Goal: Browse casually

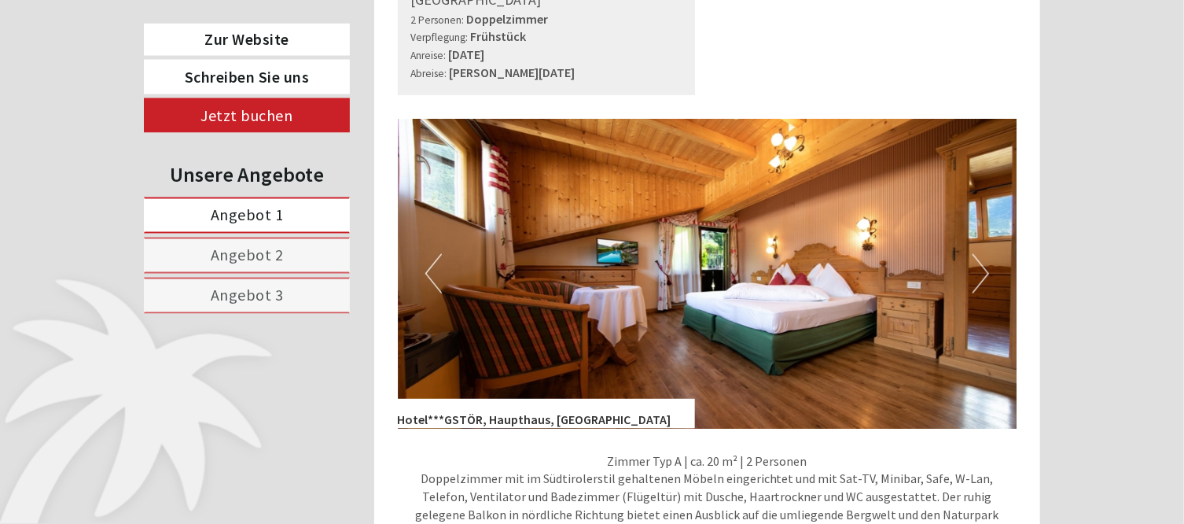
scroll to position [1081, 0]
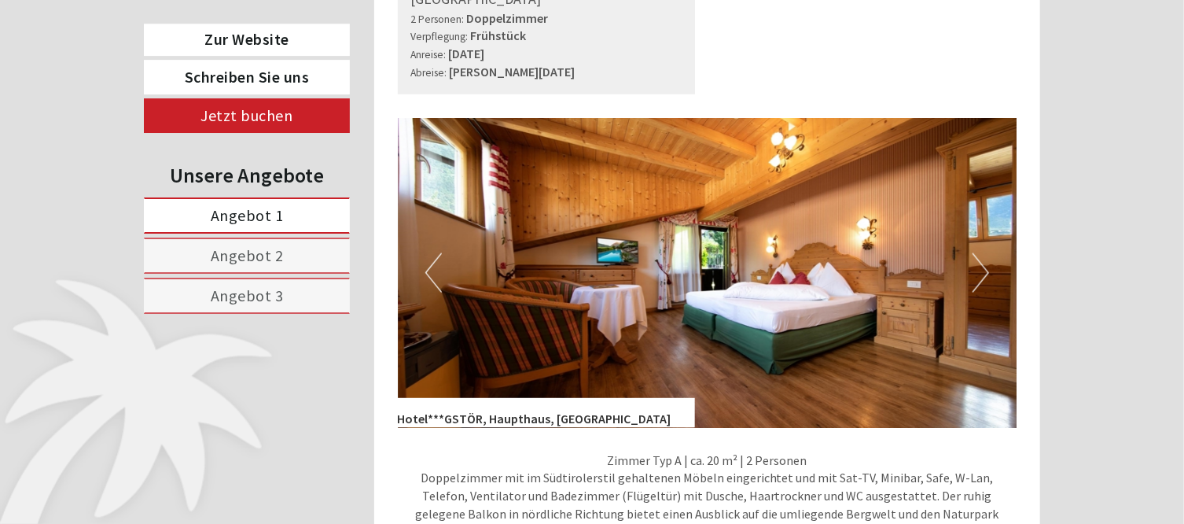
click at [979, 253] on button "Next" at bounding box center [981, 272] width 17 height 39
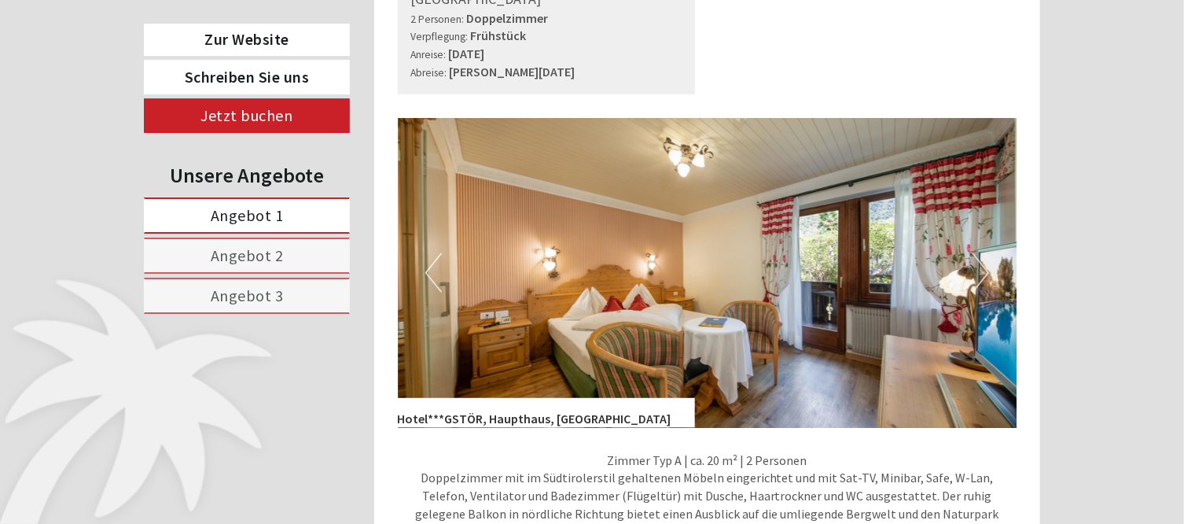
click at [979, 253] on button "Next" at bounding box center [981, 272] width 17 height 39
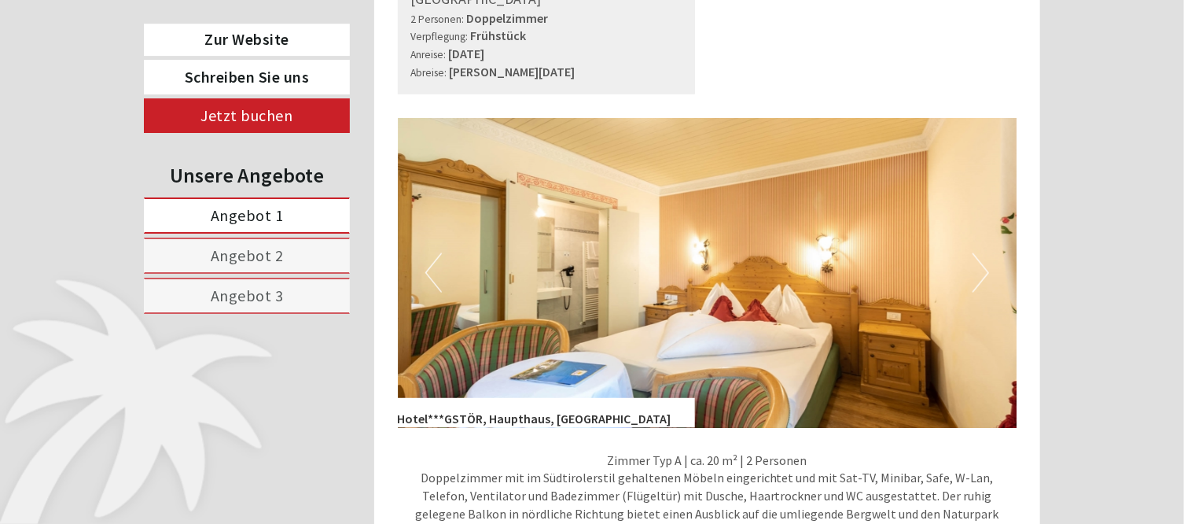
click at [979, 253] on button "Next" at bounding box center [981, 272] width 17 height 39
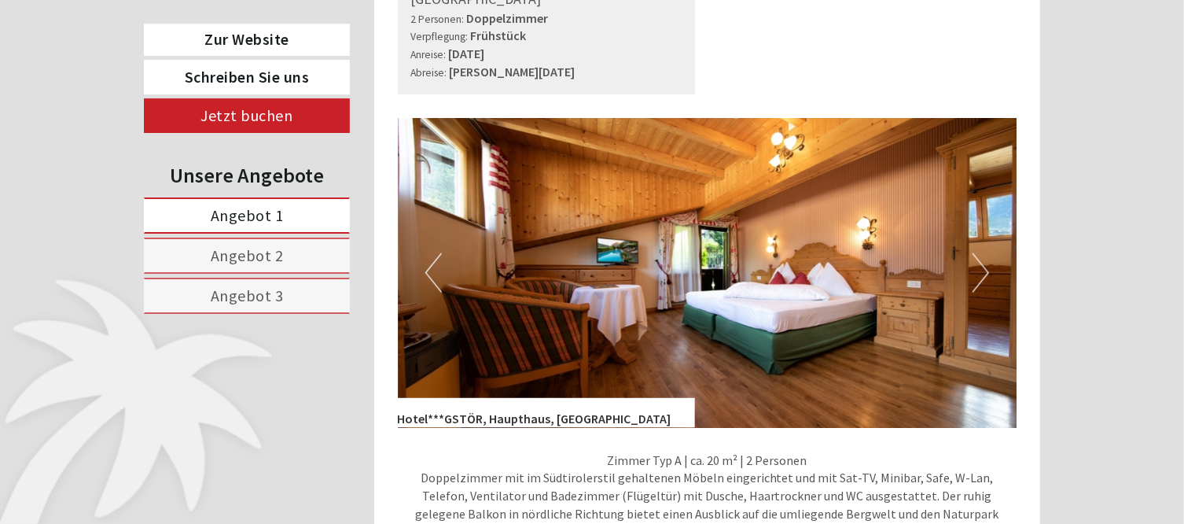
click at [979, 253] on button "Next" at bounding box center [981, 272] width 17 height 39
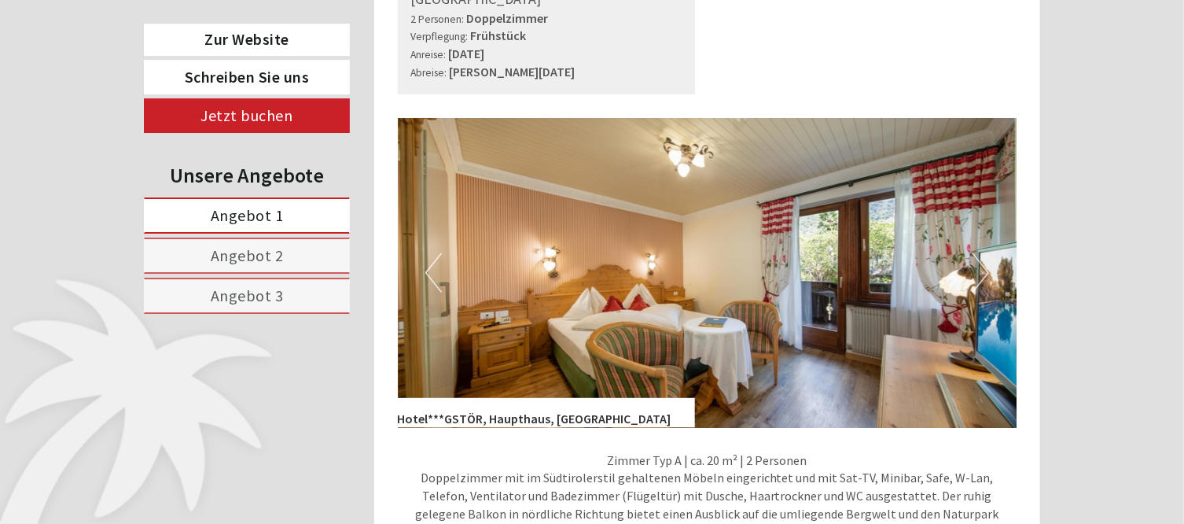
click at [979, 253] on button "Next" at bounding box center [981, 272] width 17 height 39
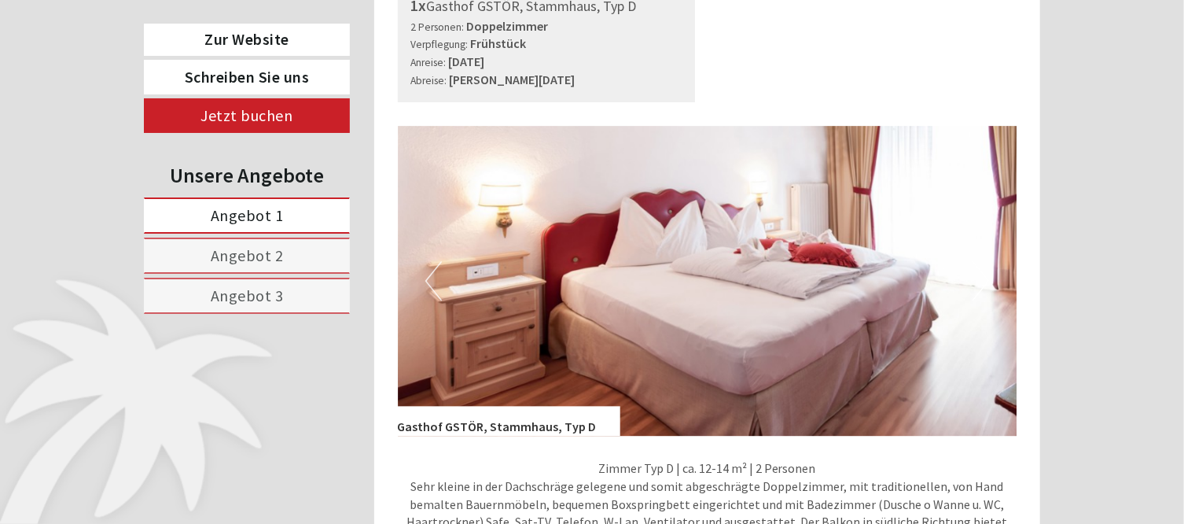
scroll to position [2063, 0]
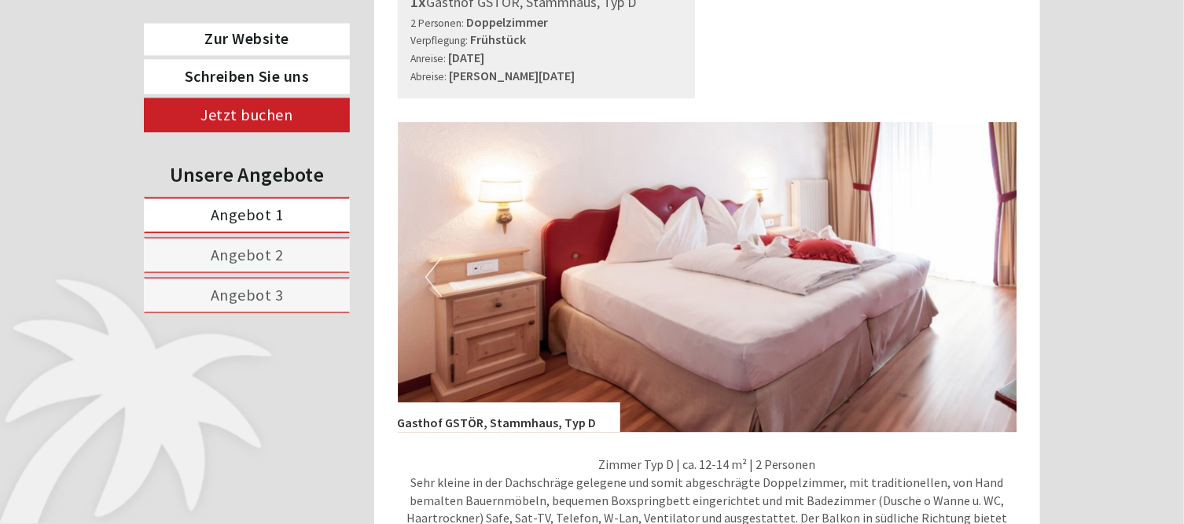
click at [978, 258] on button "Next" at bounding box center [981, 277] width 17 height 39
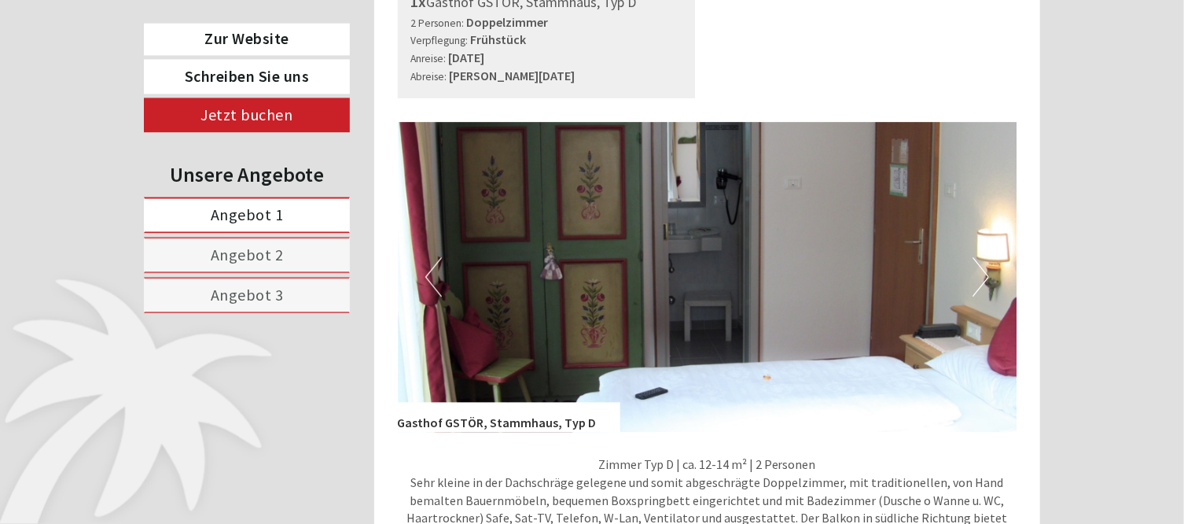
click at [978, 258] on button "Next" at bounding box center [981, 277] width 17 height 39
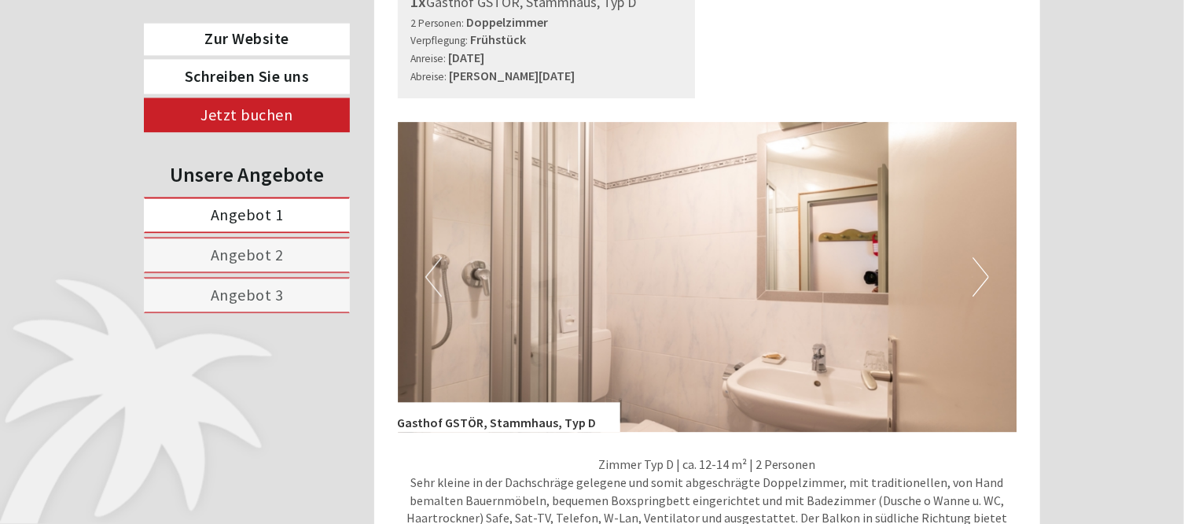
click at [978, 258] on button "Next" at bounding box center [981, 277] width 17 height 39
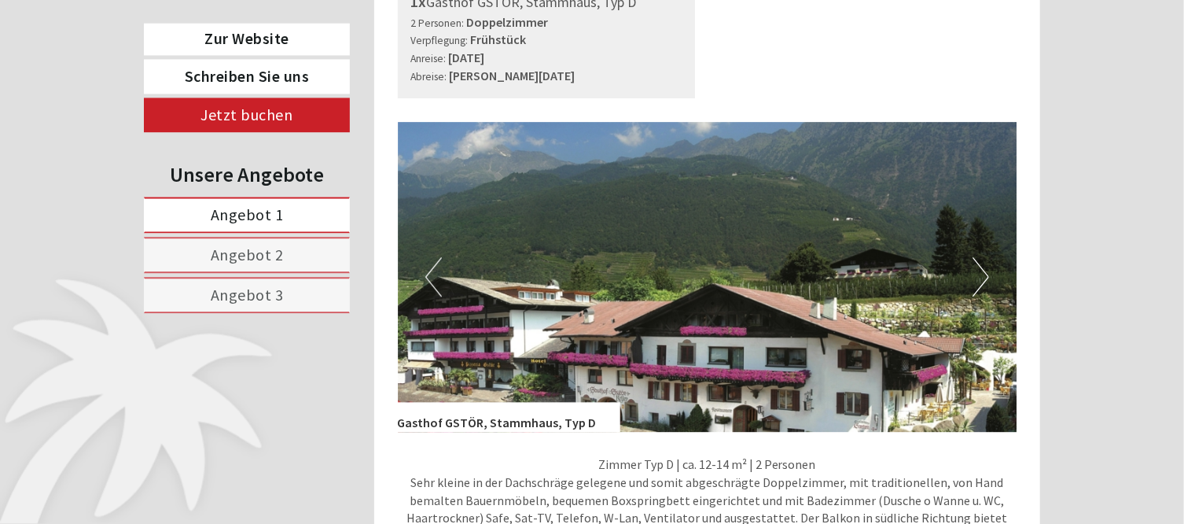
click at [978, 258] on button "Next" at bounding box center [981, 277] width 17 height 39
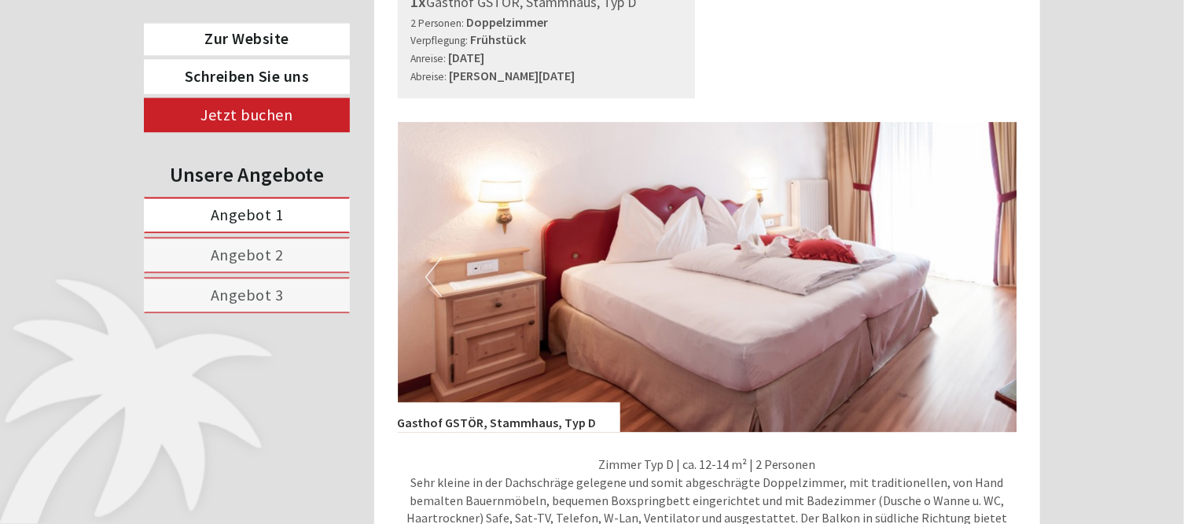
click at [978, 258] on button "Next" at bounding box center [981, 277] width 17 height 39
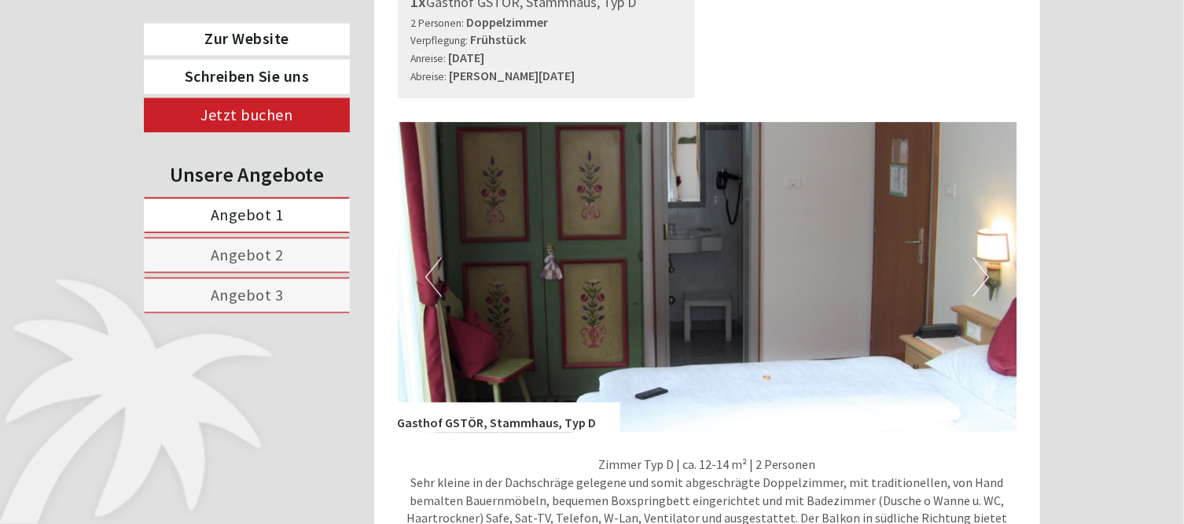
click at [978, 258] on button "Next" at bounding box center [981, 277] width 17 height 39
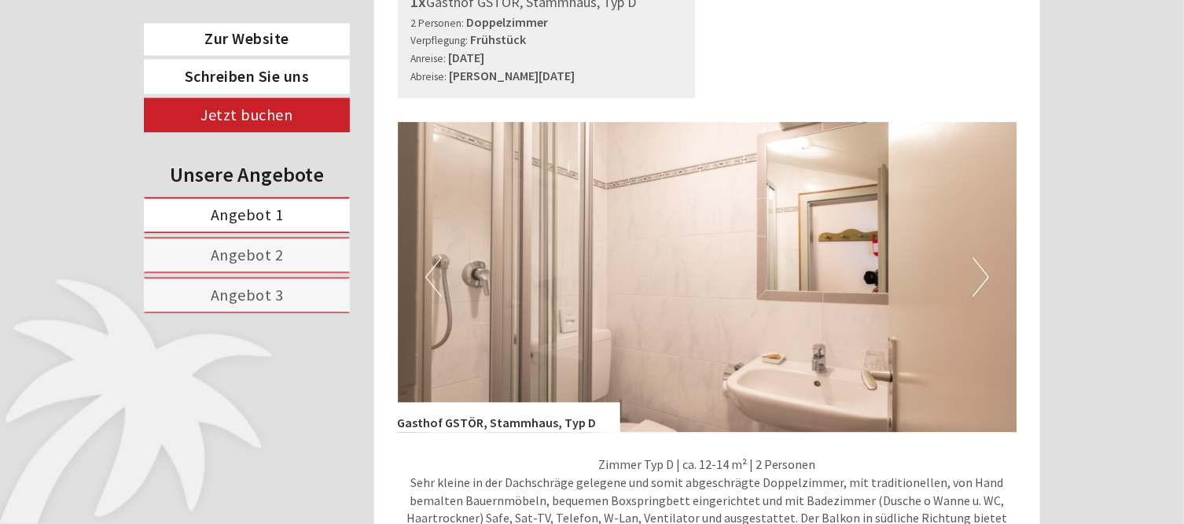
click at [978, 258] on button "Next" at bounding box center [981, 277] width 17 height 39
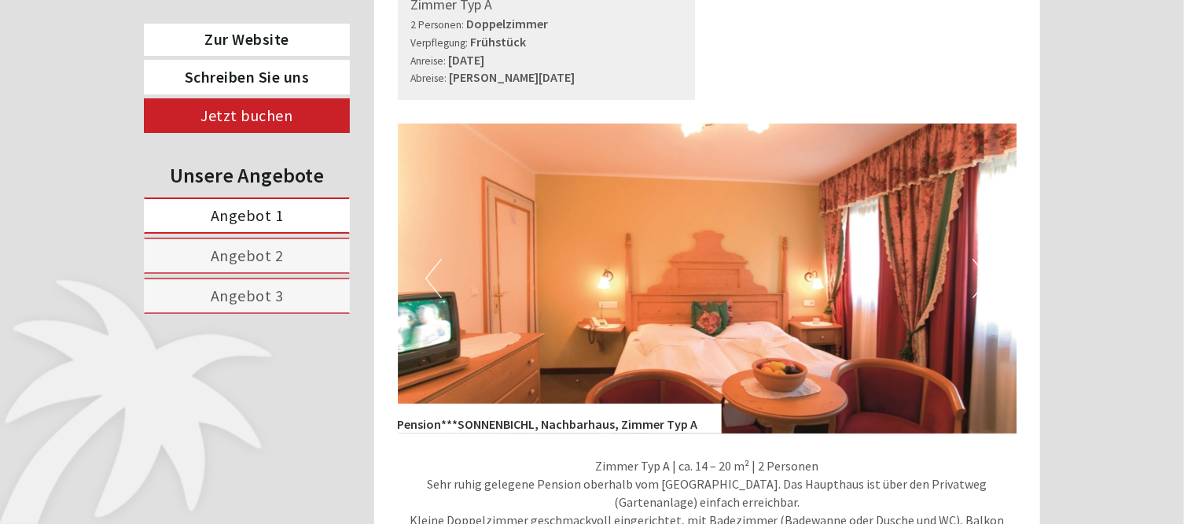
scroll to position [3088, 0]
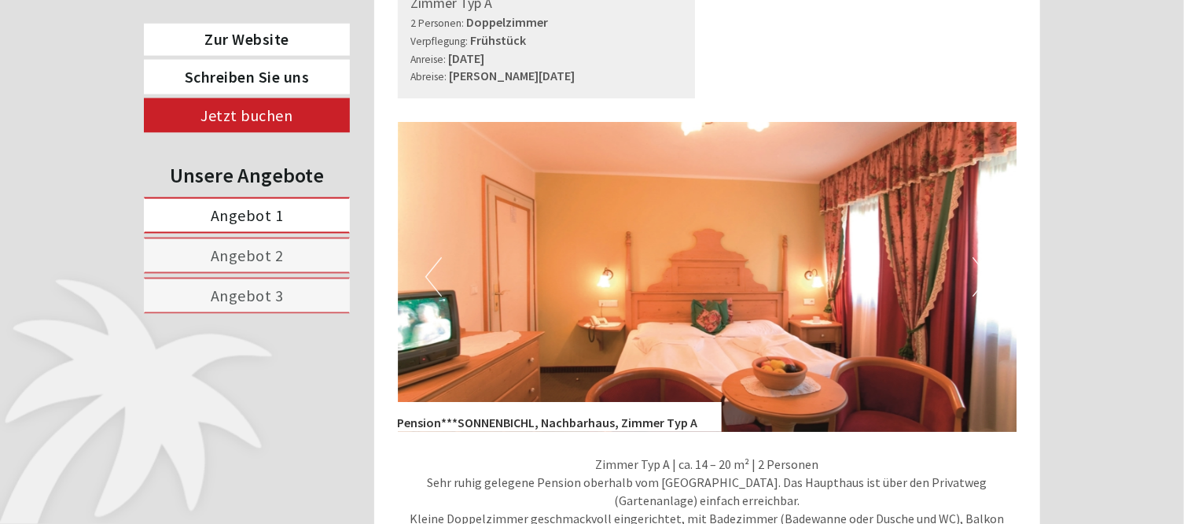
click at [978, 257] on button "Next" at bounding box center [981, 276] width 17 height 39
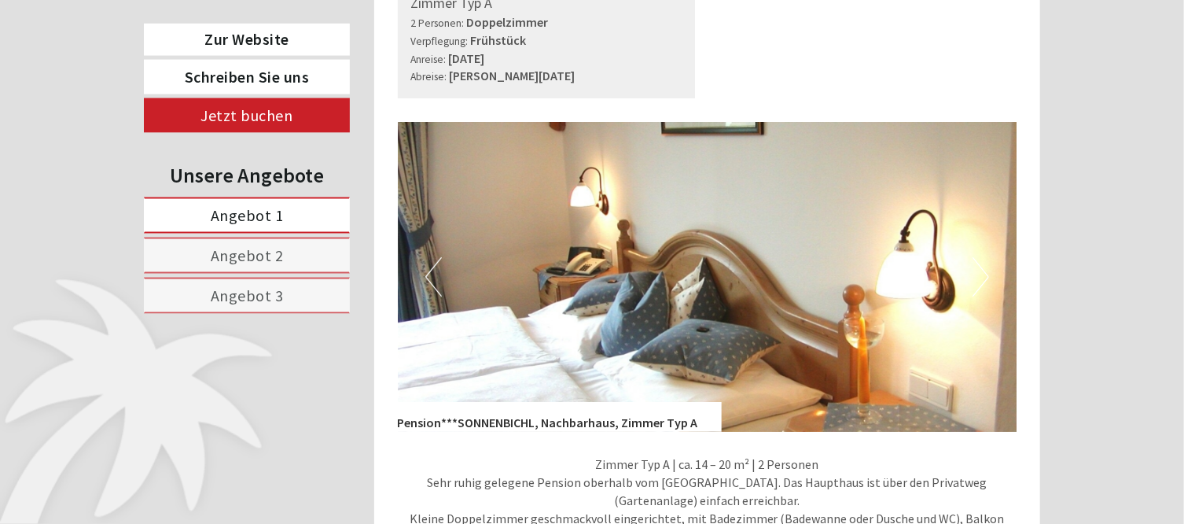
click at [978, 257] on button "Next" at bounding box center [981, 276] width 17 height 39
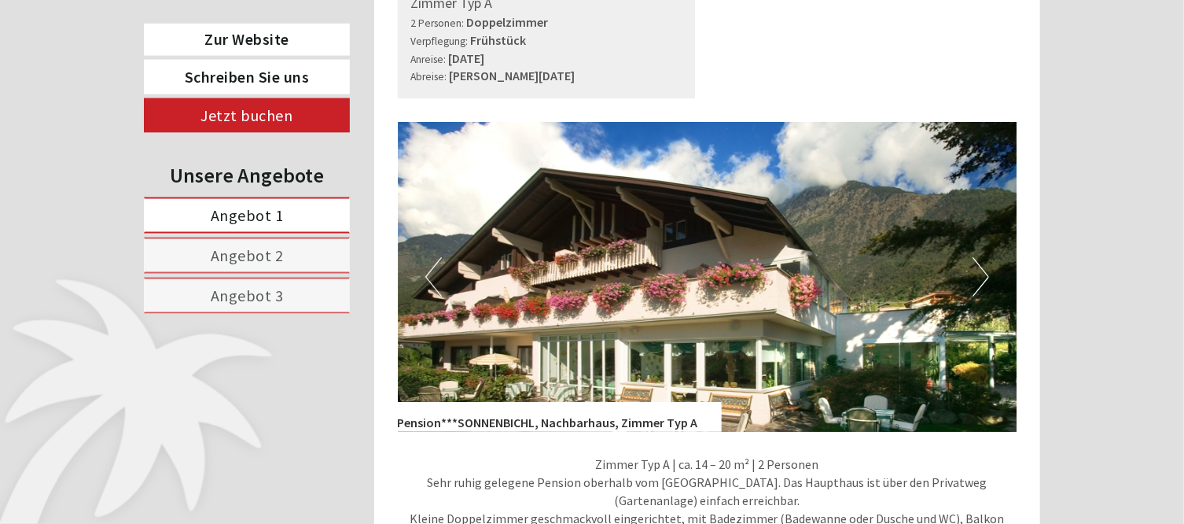
click at [978, 257] on button "Next" at bounding box center [981, 276] width 17 height 39
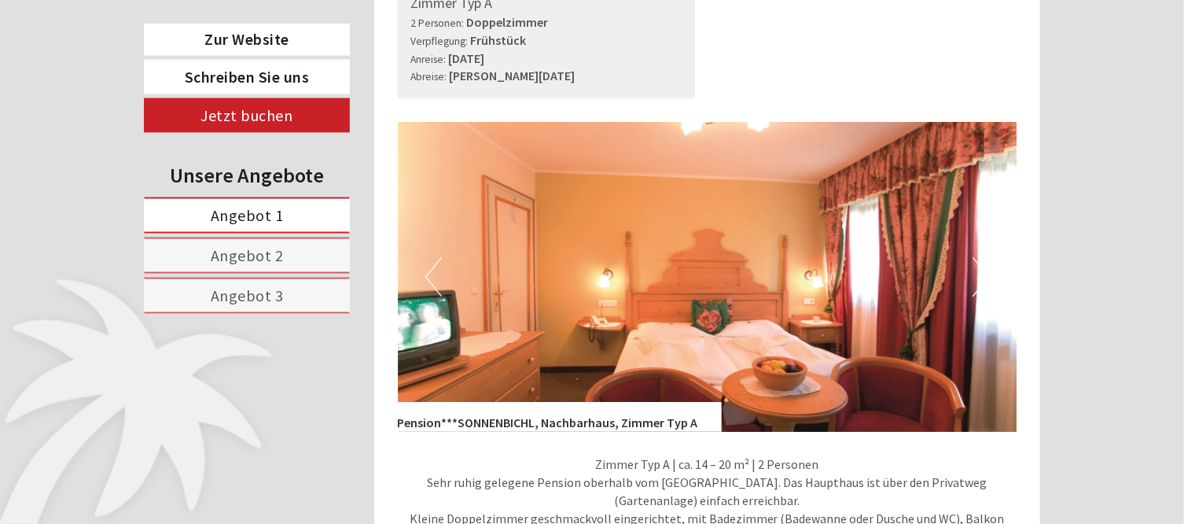
click at [978, 257] on button "Next" at bounding box center [981, 276] width 17 height 39
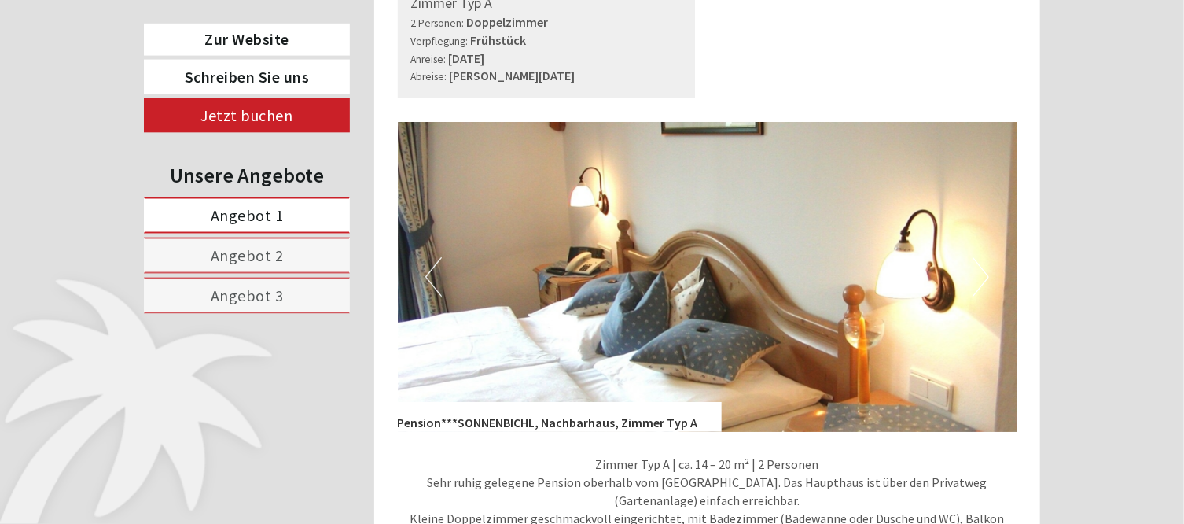
click at [978, 257] on button "Next" at bounding box center [981, 276] width 17 height 39
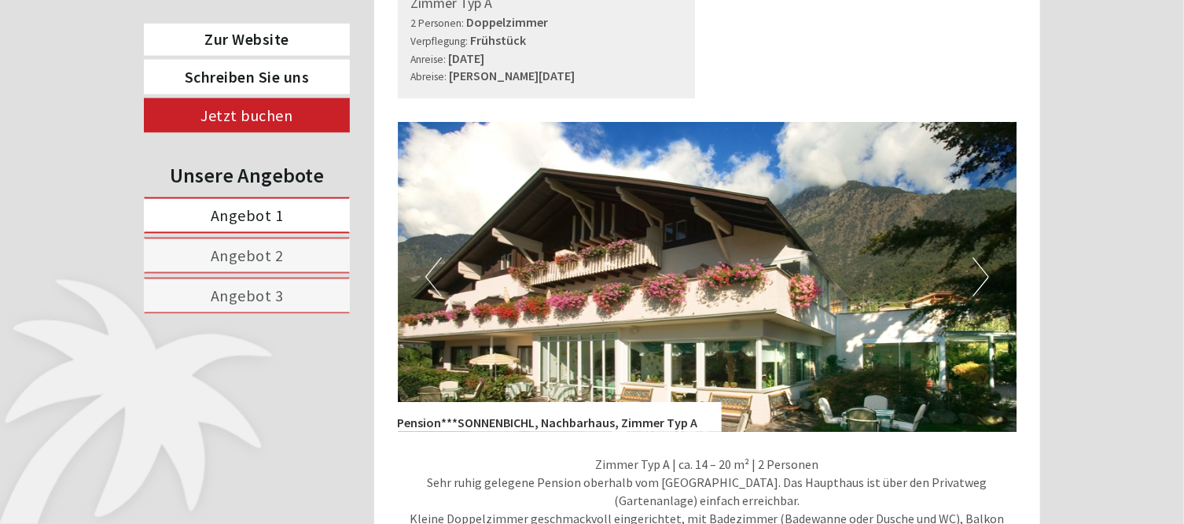
click at [978, 257] on button "Next" at bounding box center [981, 276] width 17 height 39
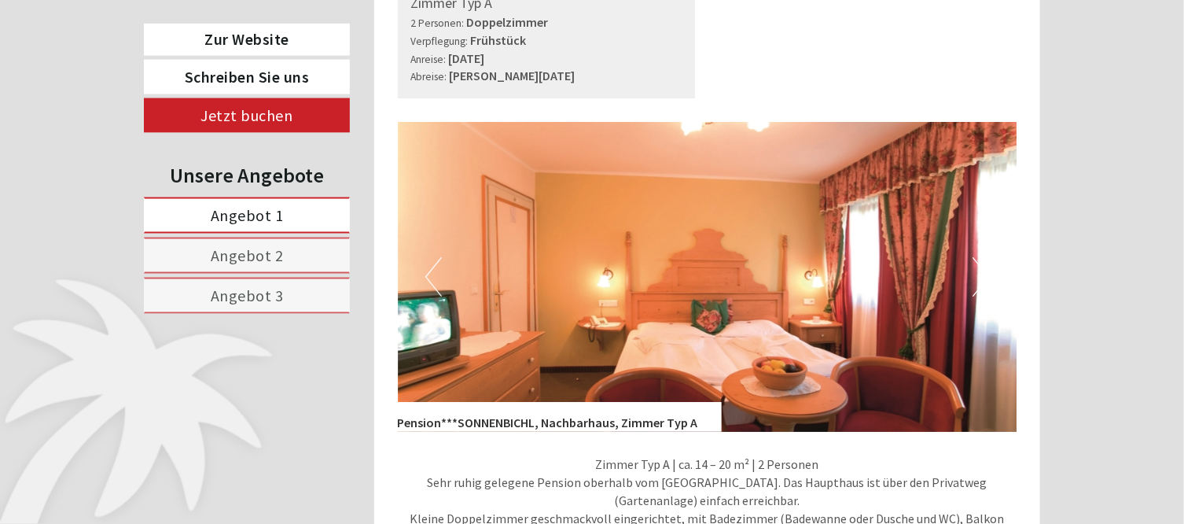
click at [978, 257] on button "Next" at bounding box center [981, 276] width 17 height 39
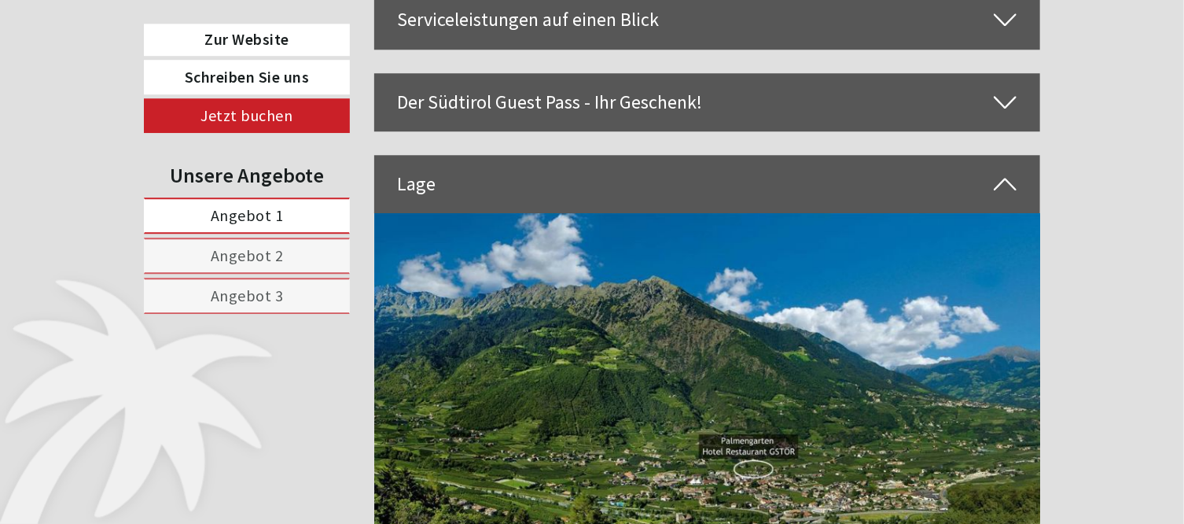
scroll to position [5310, 0]
click at [978, 240] on img at bounding box center [707, 378] width 667 height 333
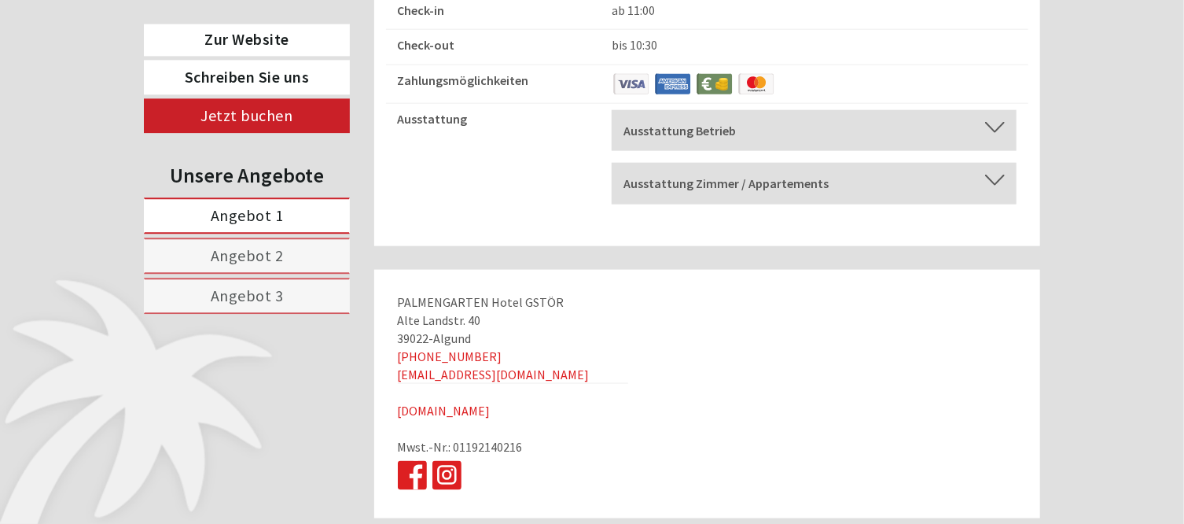
scroll to position [7139, 0]
